Goal: Book appointment/travel/reservation

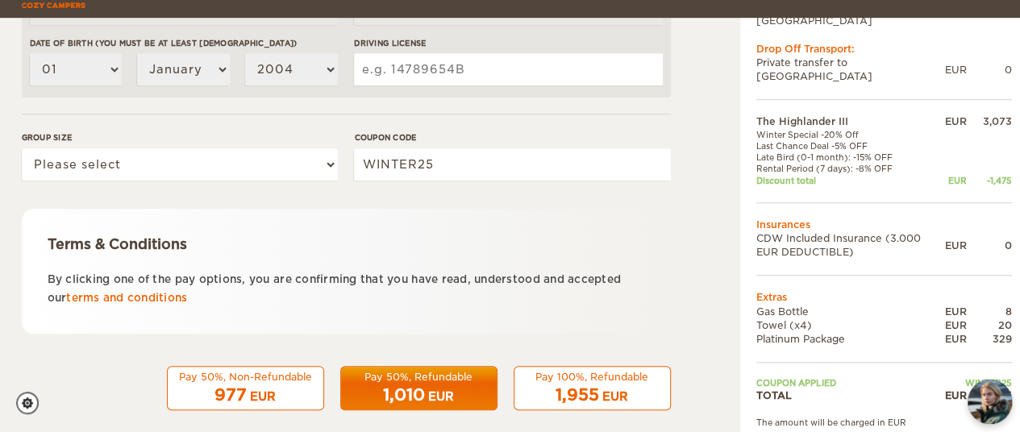
scroll to position [615, 0]
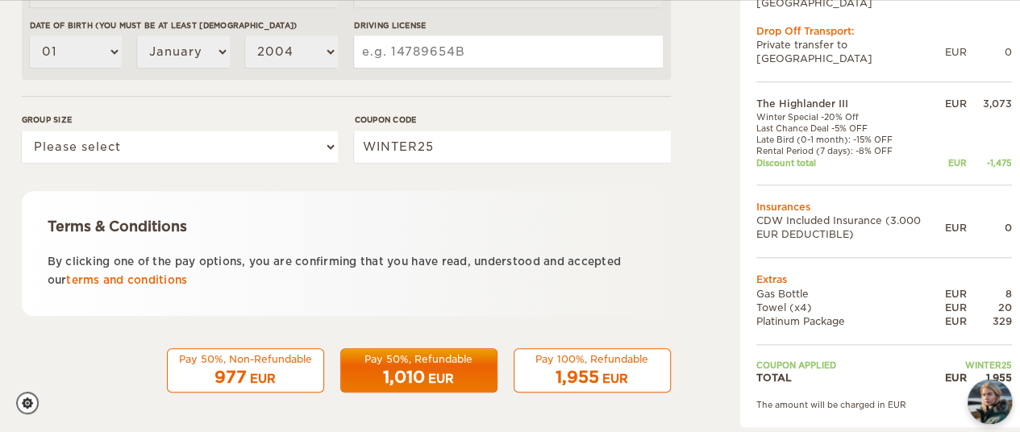
click at [590, 368] on span "1,955" at bounding box center [577, 377] width 44 height 19
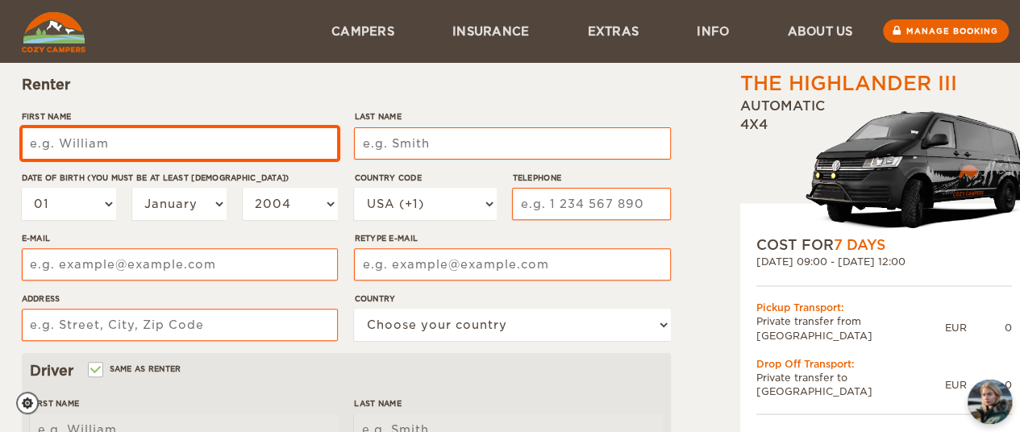
scroll to position [168, 0]
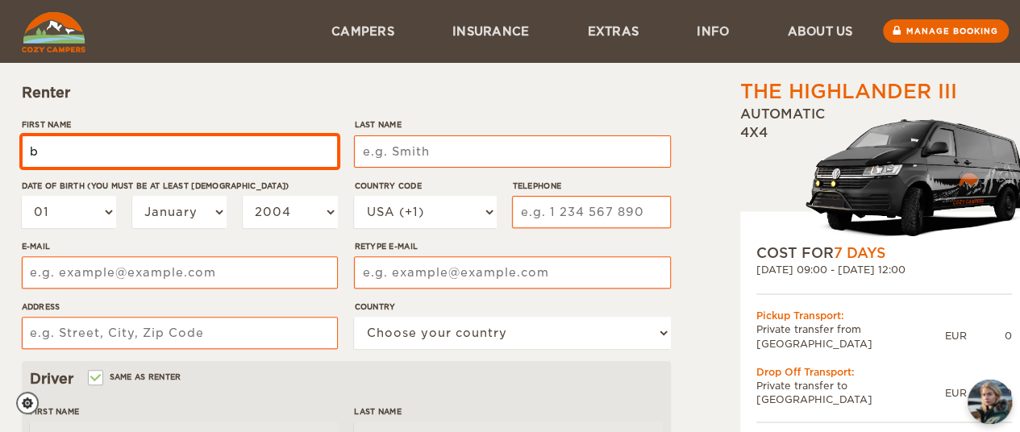
type input "[PERSON_NAME]"
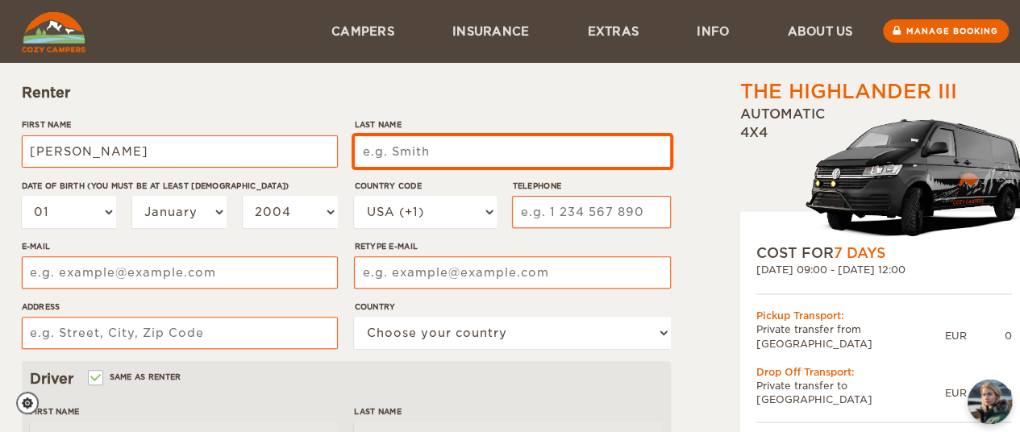
type input "[PERSON_NAME]"
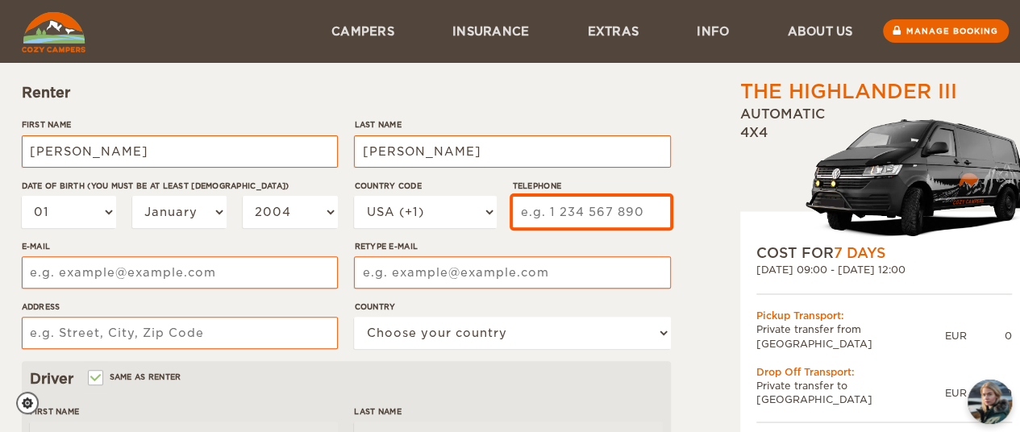
type input "4232921146"
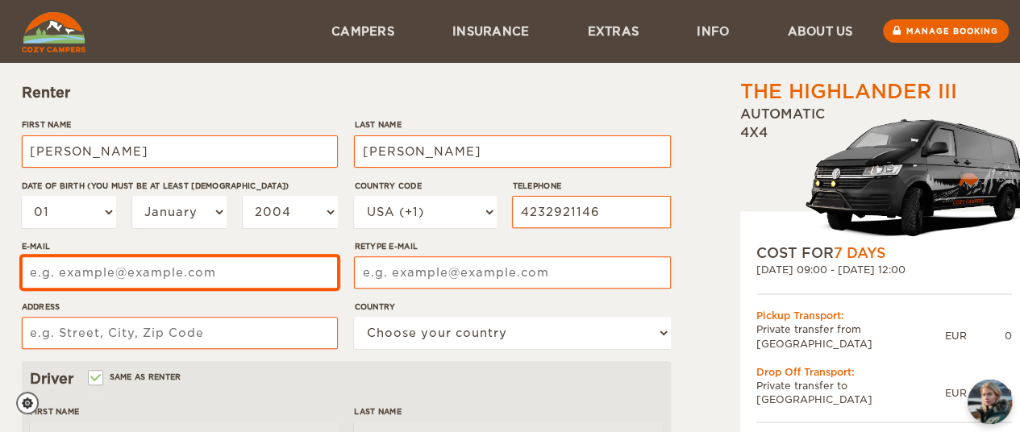
type input "[EMAIL_ADDRESS][DOMAIN_NAME]"
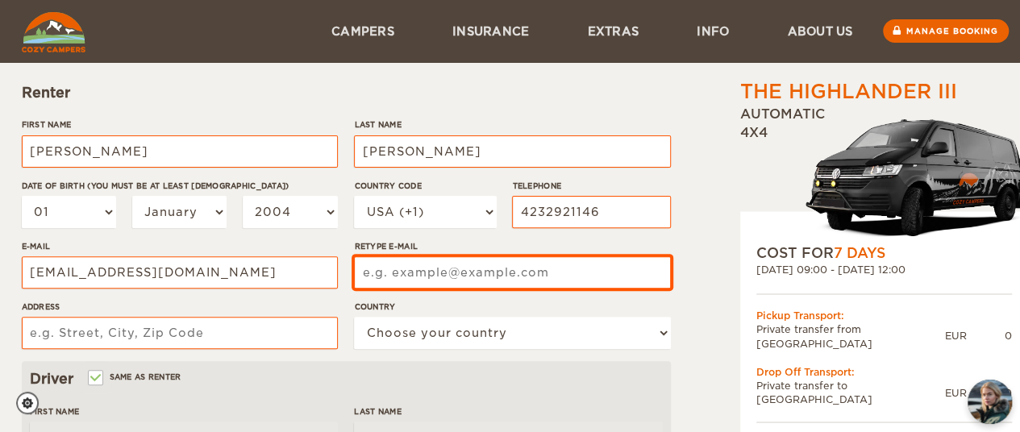
type input "[EMAIL_ADDRESS][DOMAIN_NAME]"
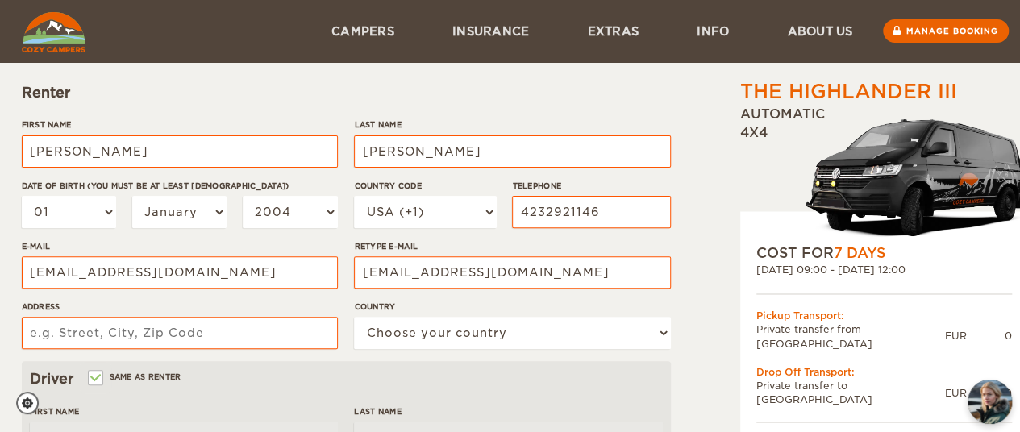
type input "[STREET_ADDRESS][PERSON_NAME]"
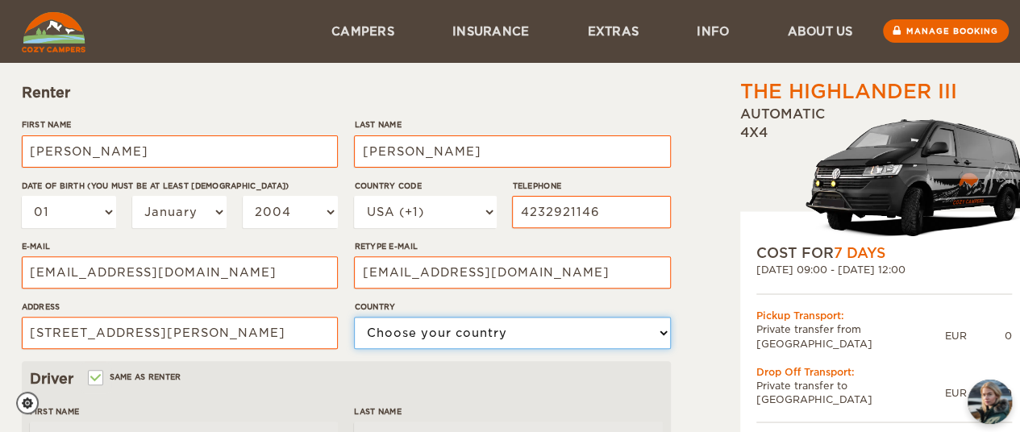
select select "222"
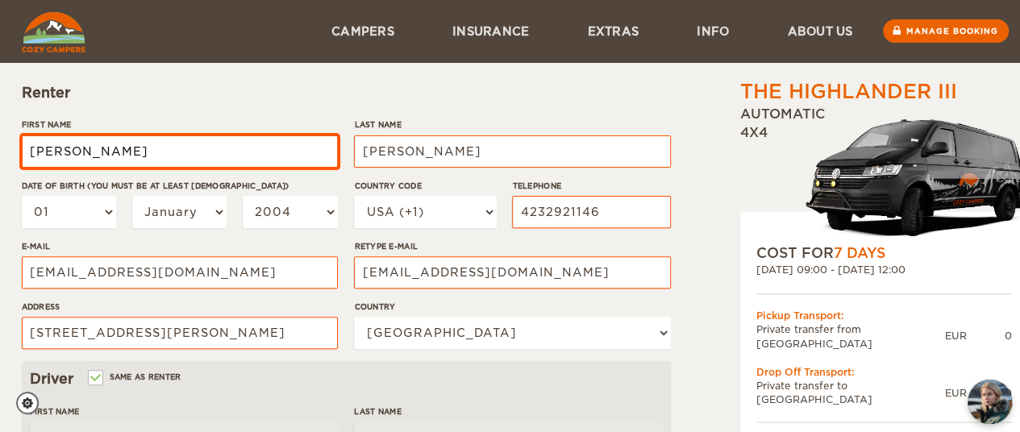
type input "[PERSON_NAME]"
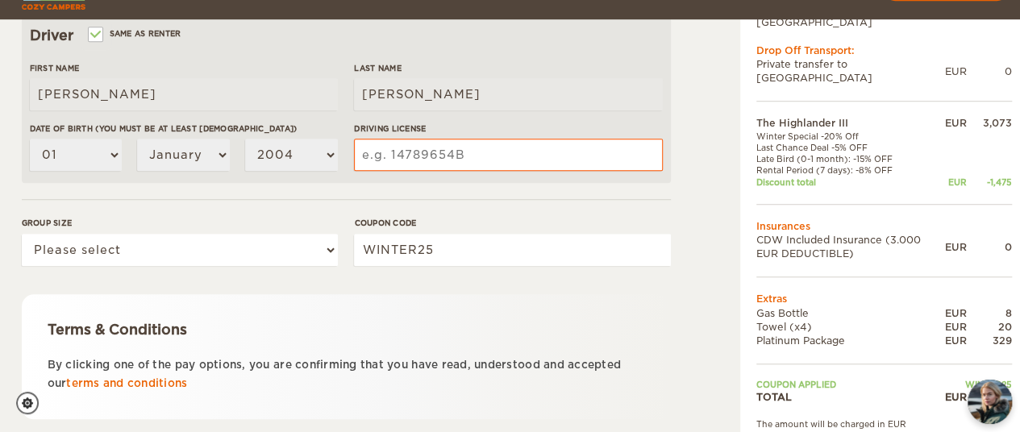
scroll to position [531, 3]
